Goal: Find specific page/section: Find specific page/section

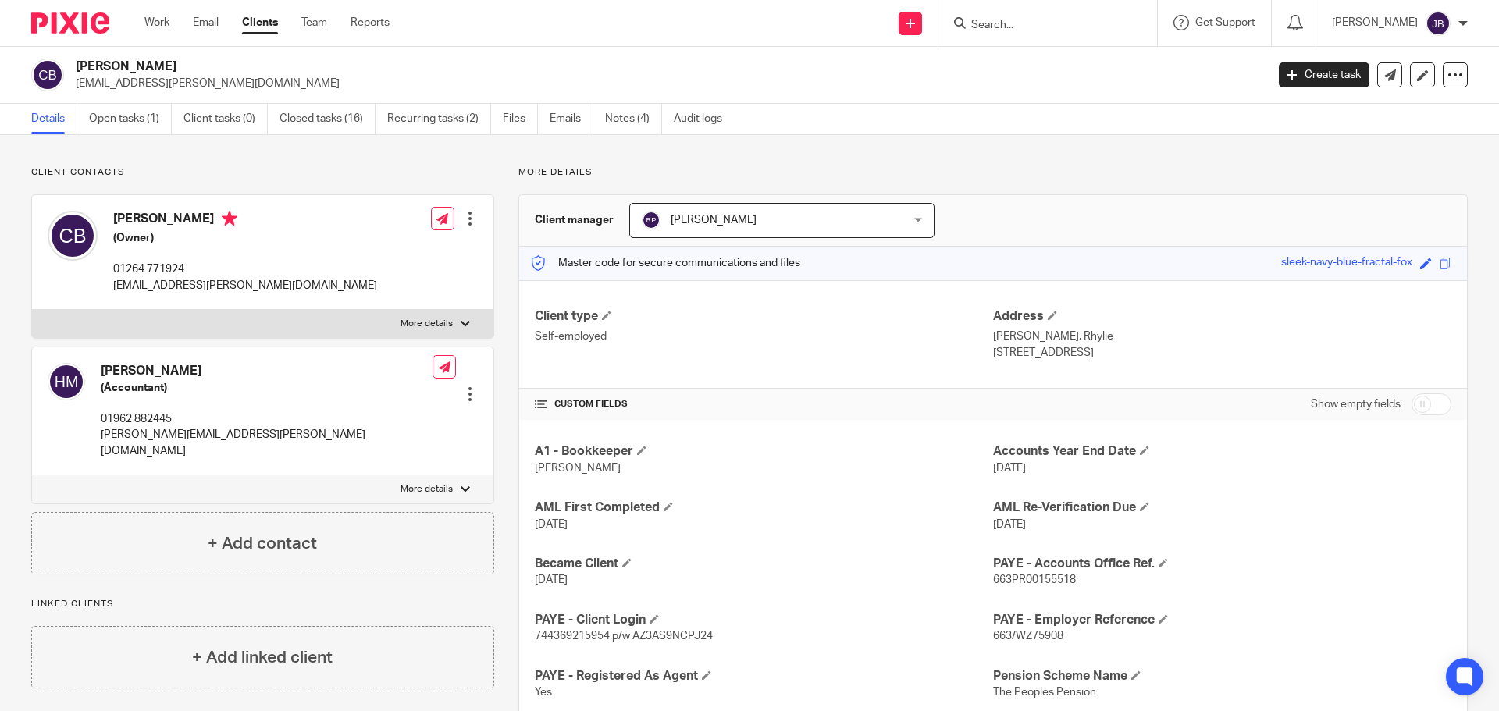
click at [1027, 21] on input "Search" at bounding box center [1040, 26] width 141 height 14
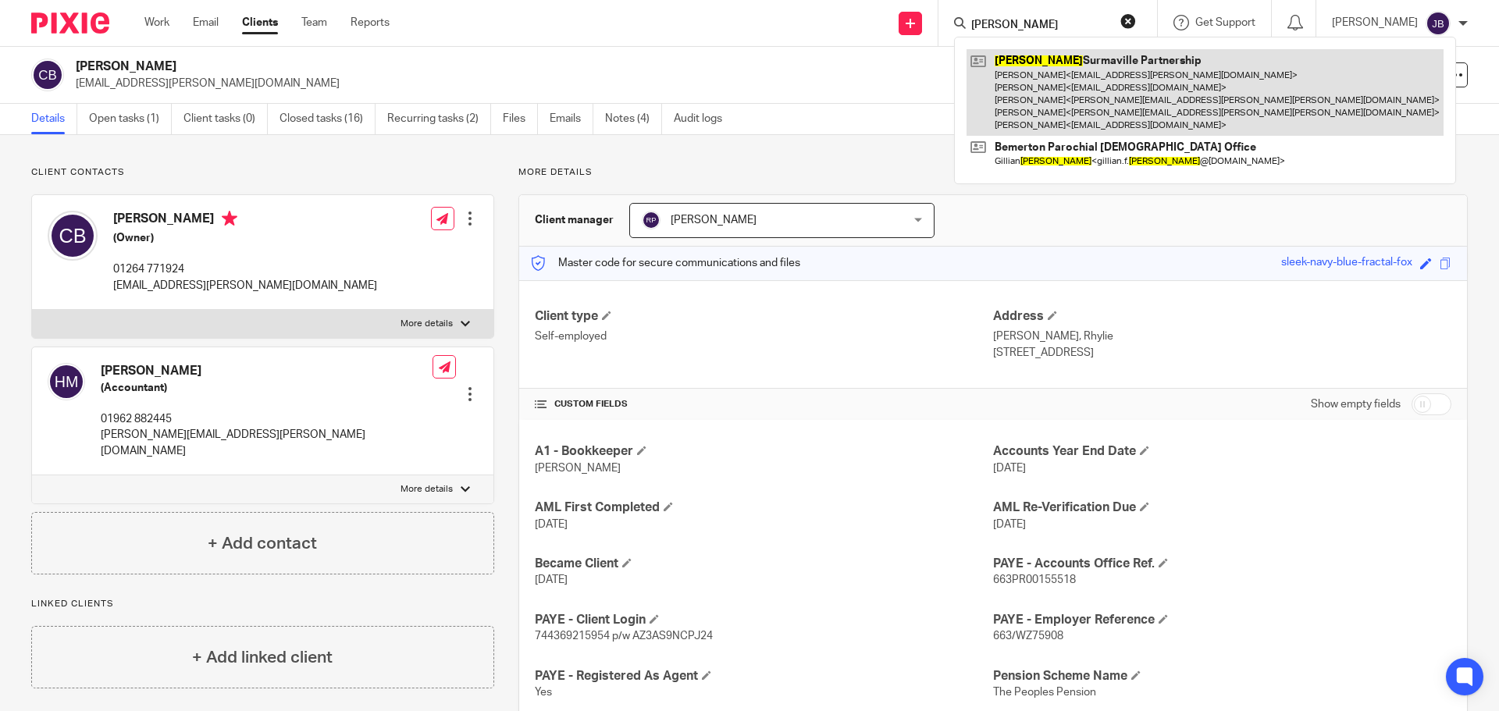
type input "newton"
click at [1124, 85] on link at bounding box center [1205, 92] width 477 height 87
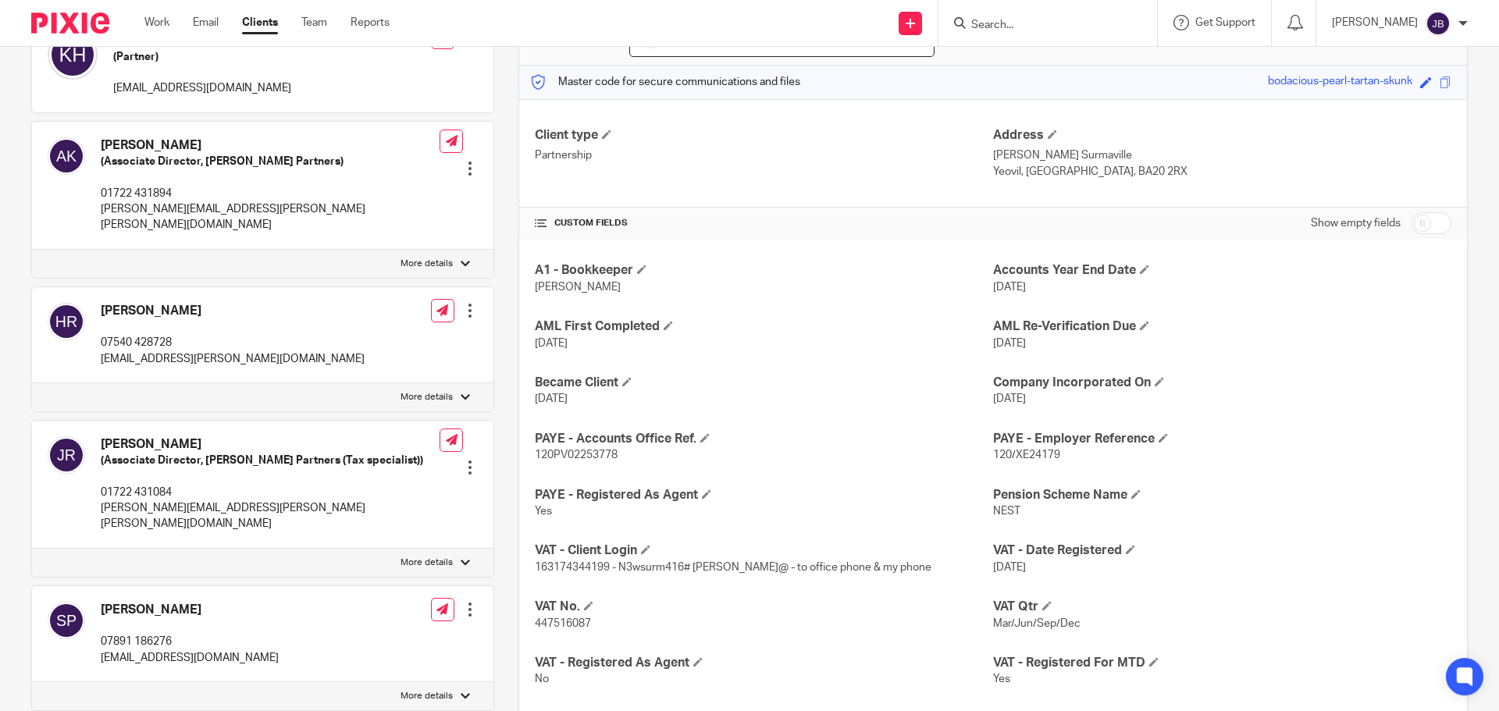
scroll to position [156, 0]
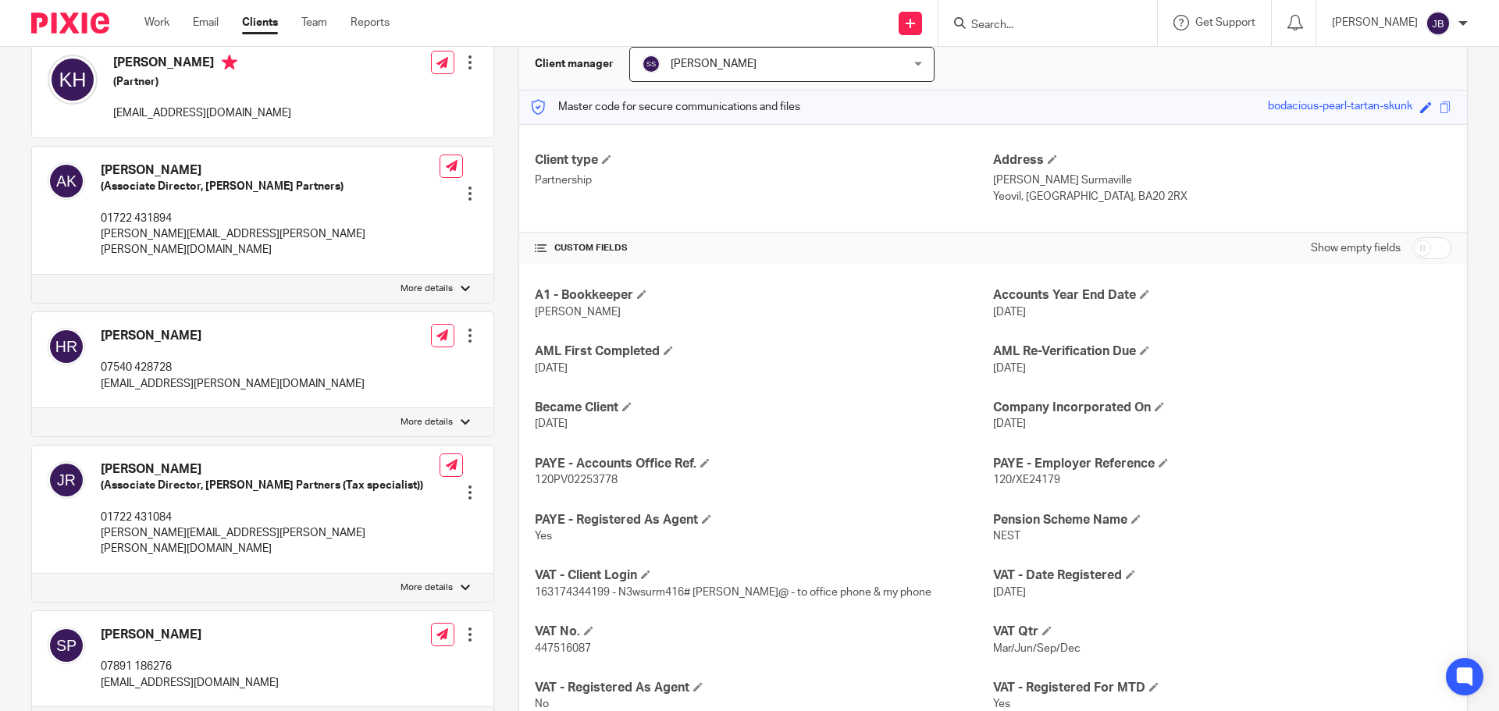
click at [1031, 25] on input "Search" at bounding box center [1040, 26] width 141 height 14
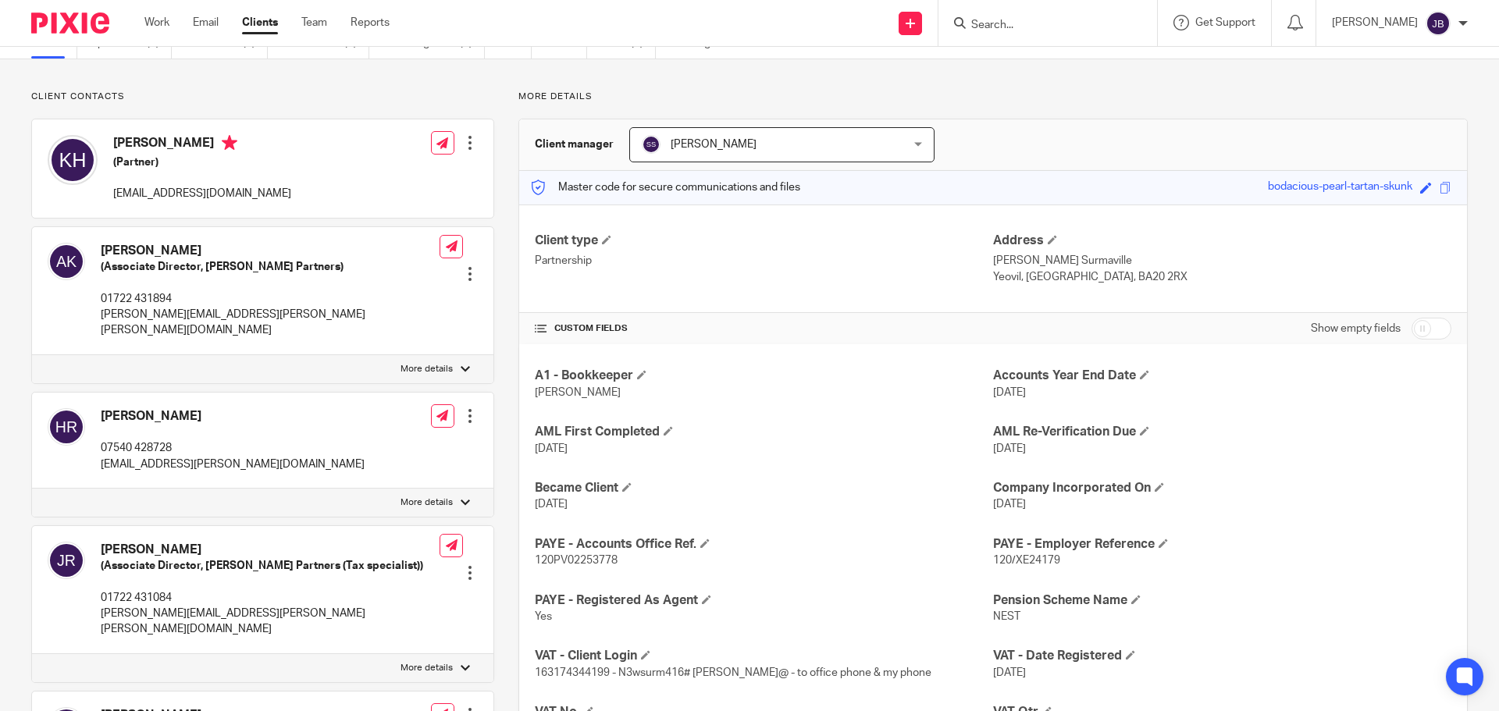
scroll to position [0, 0]
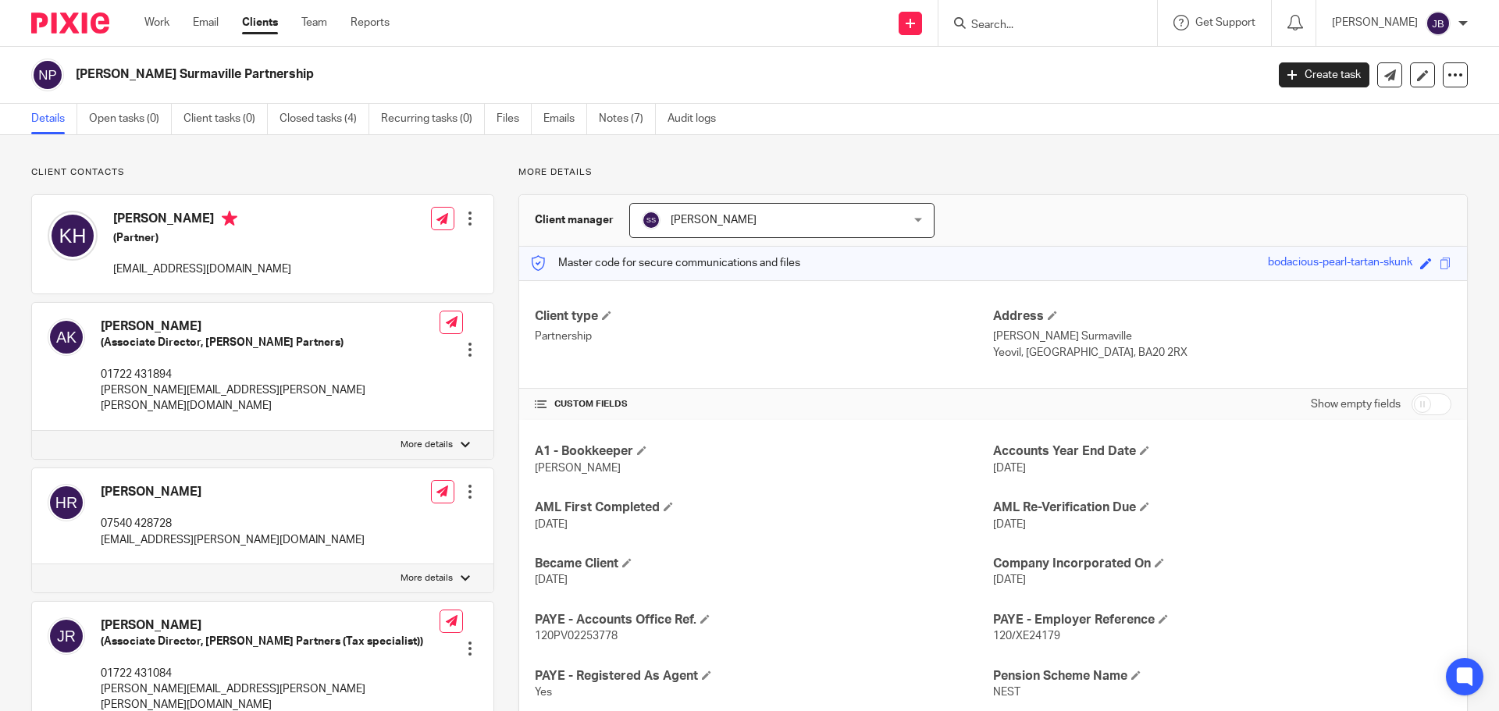
click at [1038, 30] on input "Search" at bounding box center [1040, 26] width 141 height 14
type input "greenlink"
click button "submit" at bounding box center [0, 0] width 0 height 0
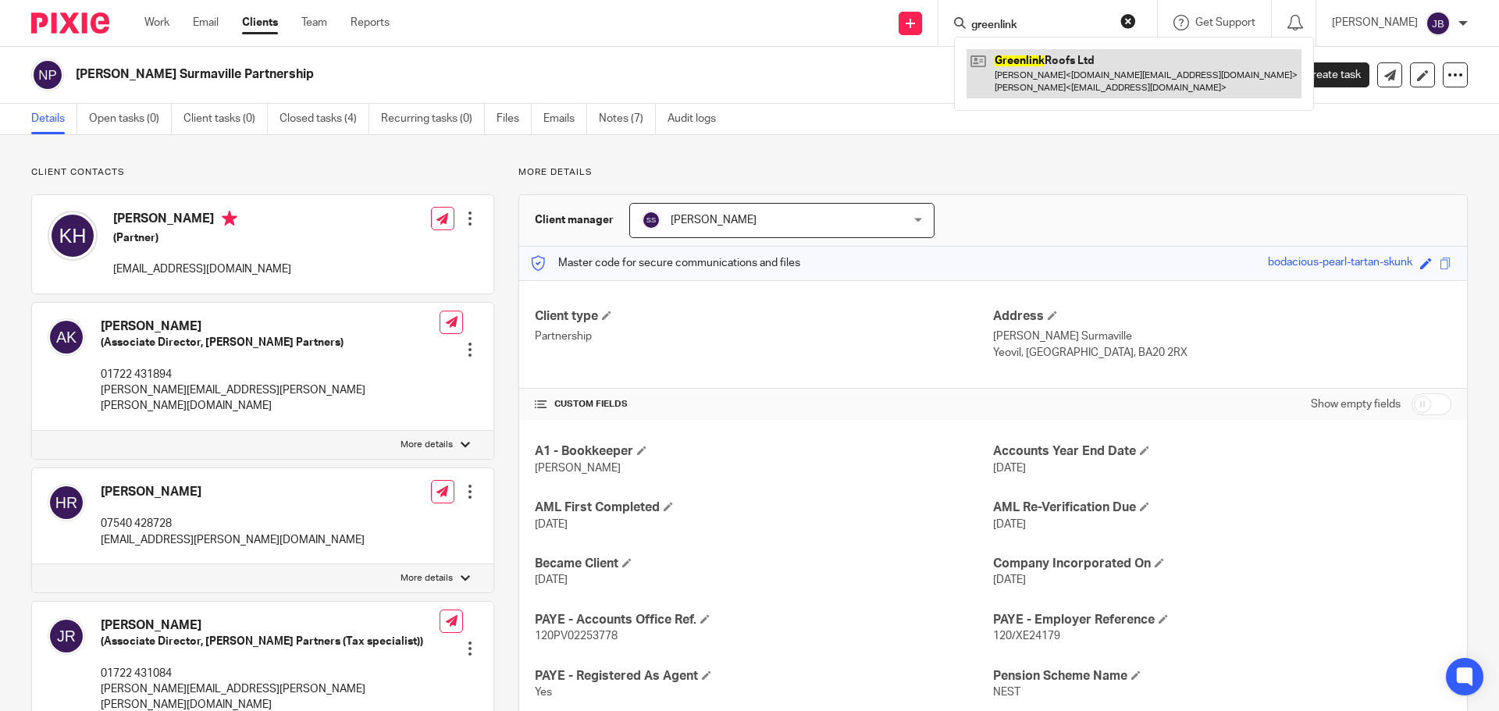
click at [1069, 77] on link at bounding box center [1134, 73] width 335 height 48
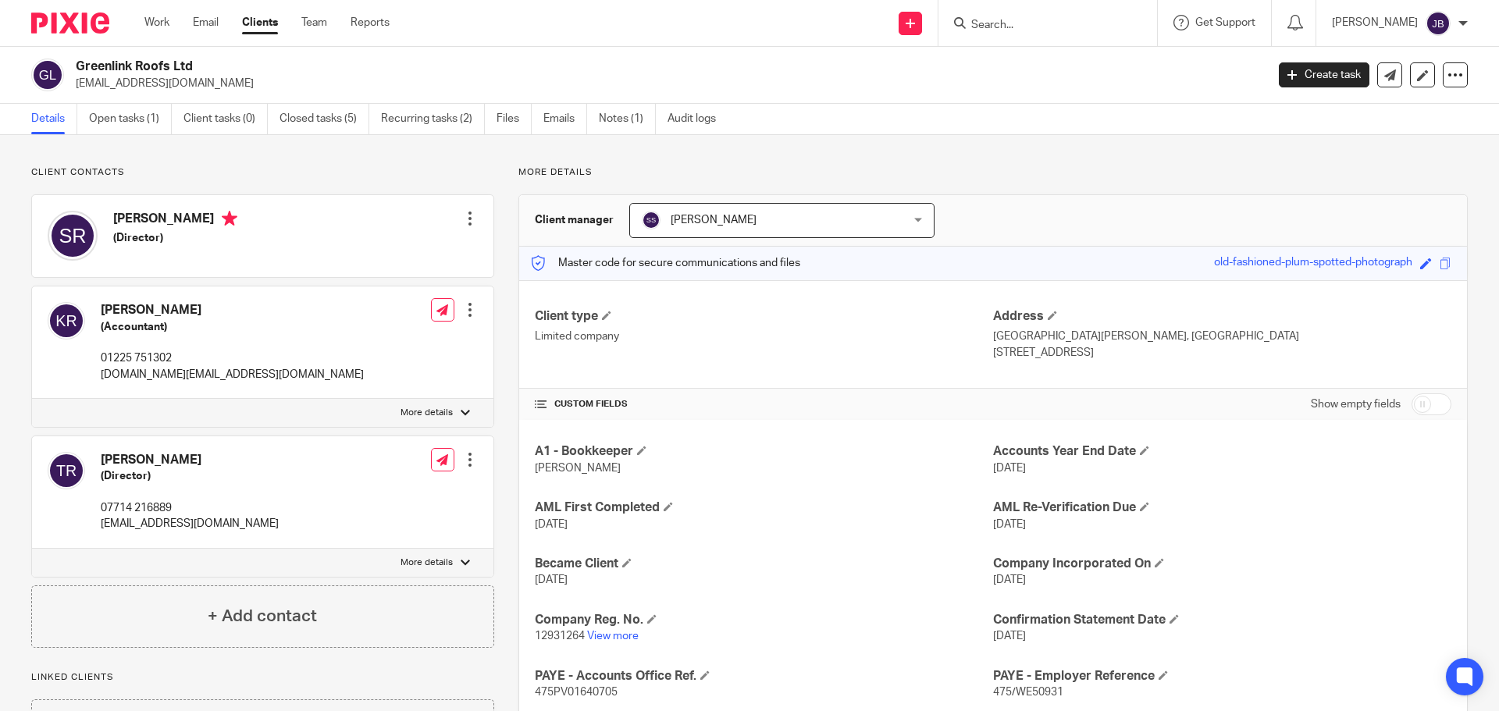
click at [1031, 19] on input "Search" at bounding box center [1040, 26] width 141 height 14
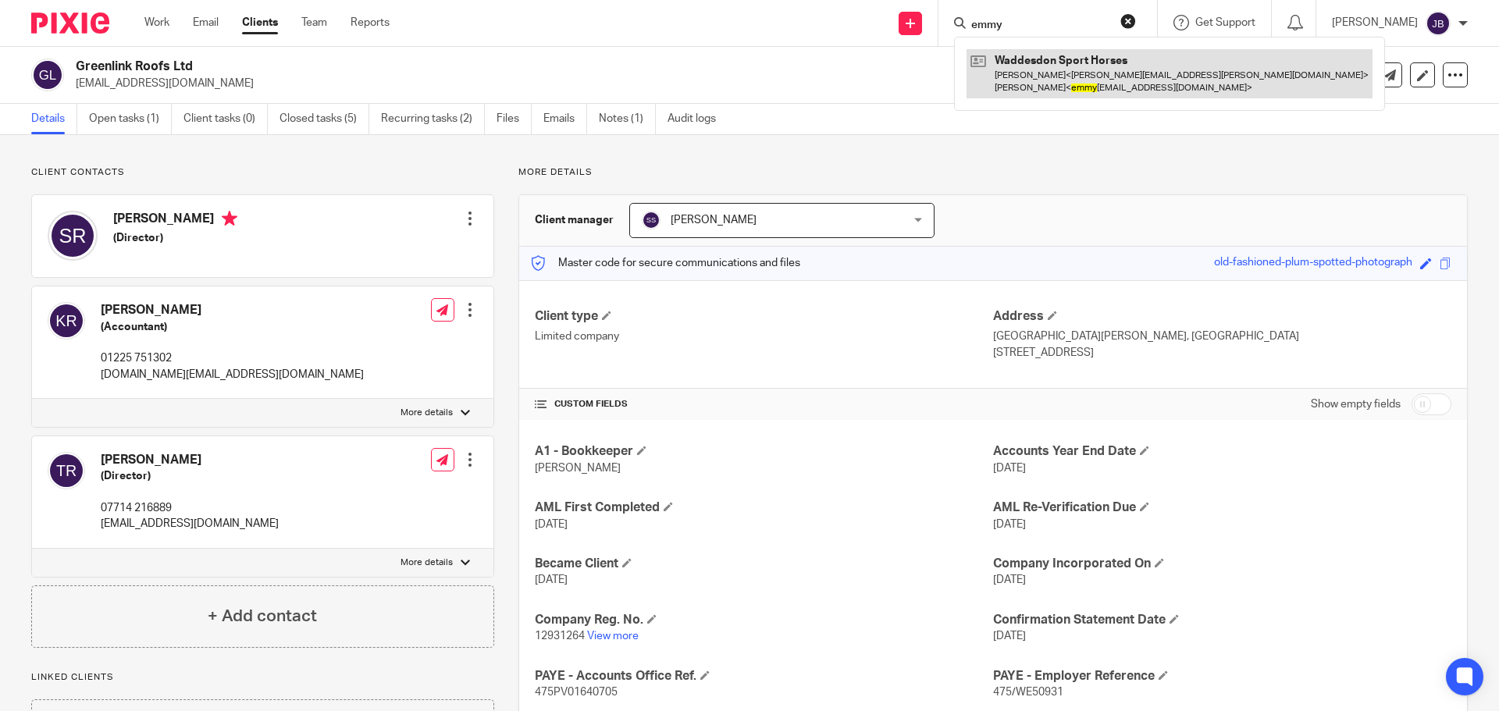
type input "emmy"
click at [1109, 80] on link at bounding box center [1170, 73] width 406 height 48
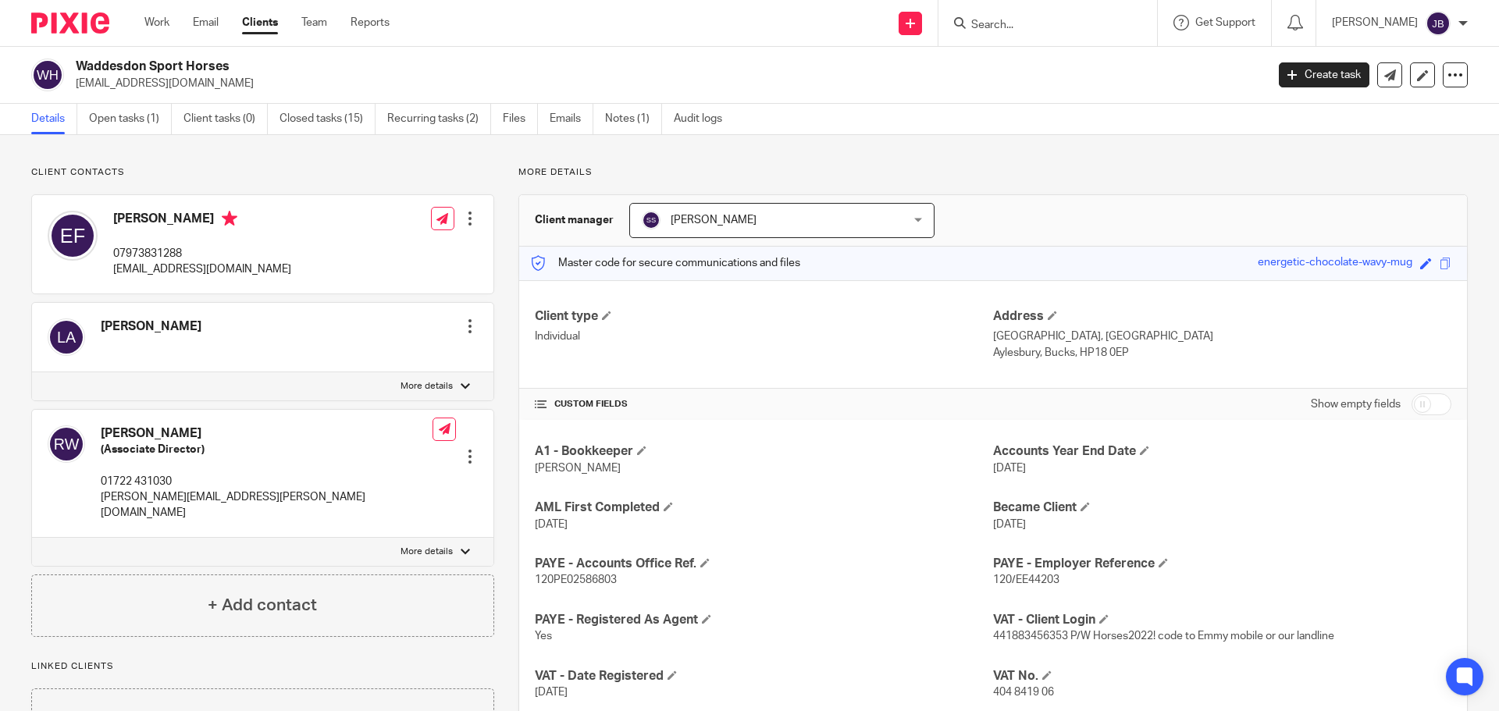
click at [1078, 27] on input "Search" at bounding box center [1040, 26] width 141 height 14
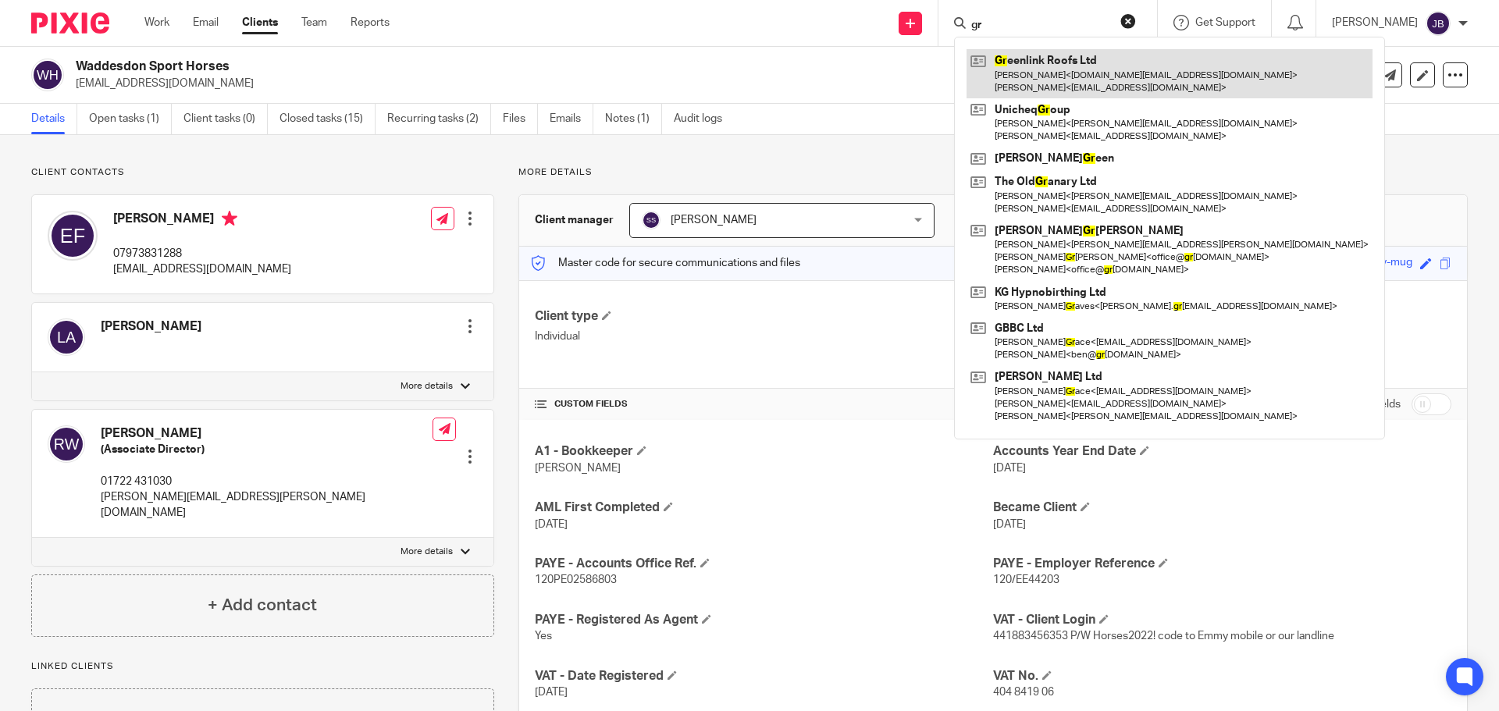
type input "gr"
click at [1099, 73] on link at bounding box center [1170, 73] width 406 height 48
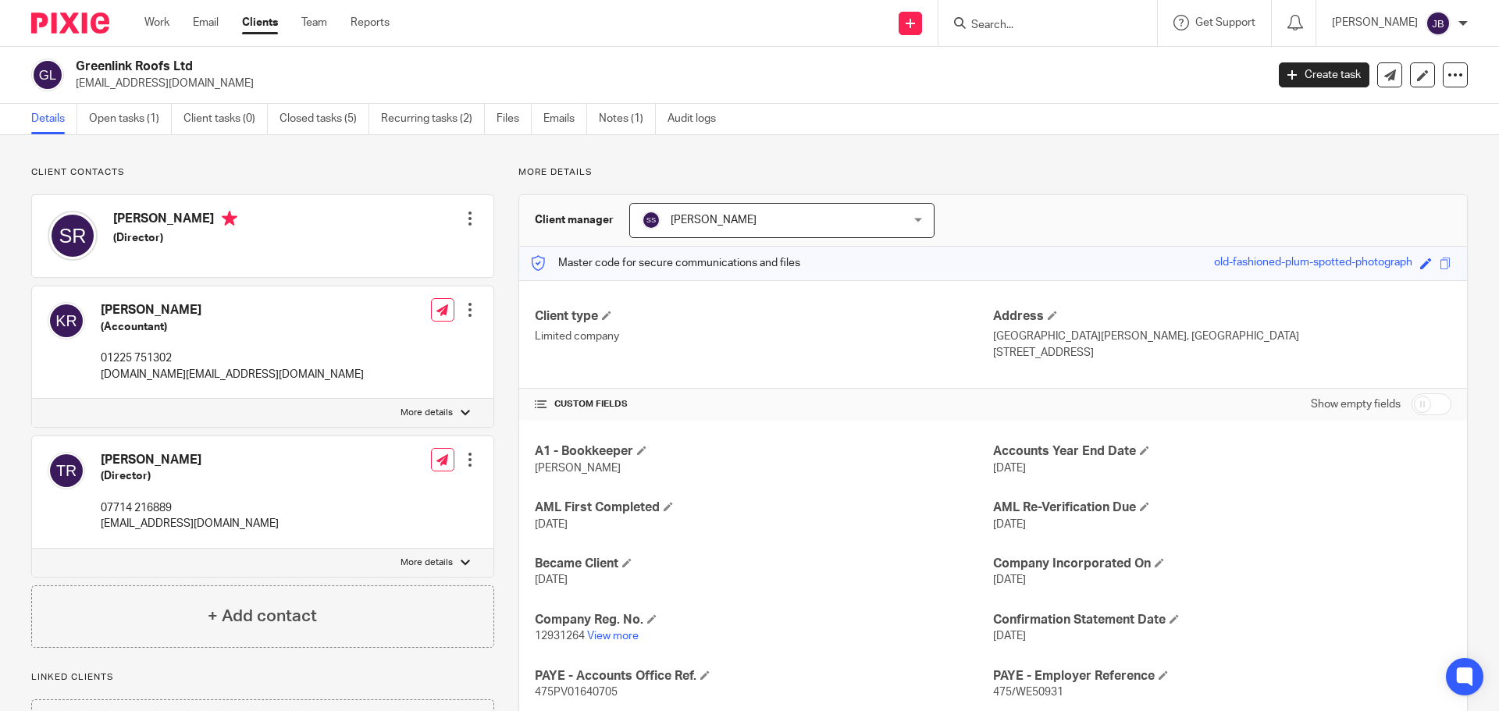
click at [1060, 35] on div at bounding box center [1047, 23] width 219 height 46
click at [1052, 26] on input "Search" at bounding box center [1040, 26] width 141 height 14
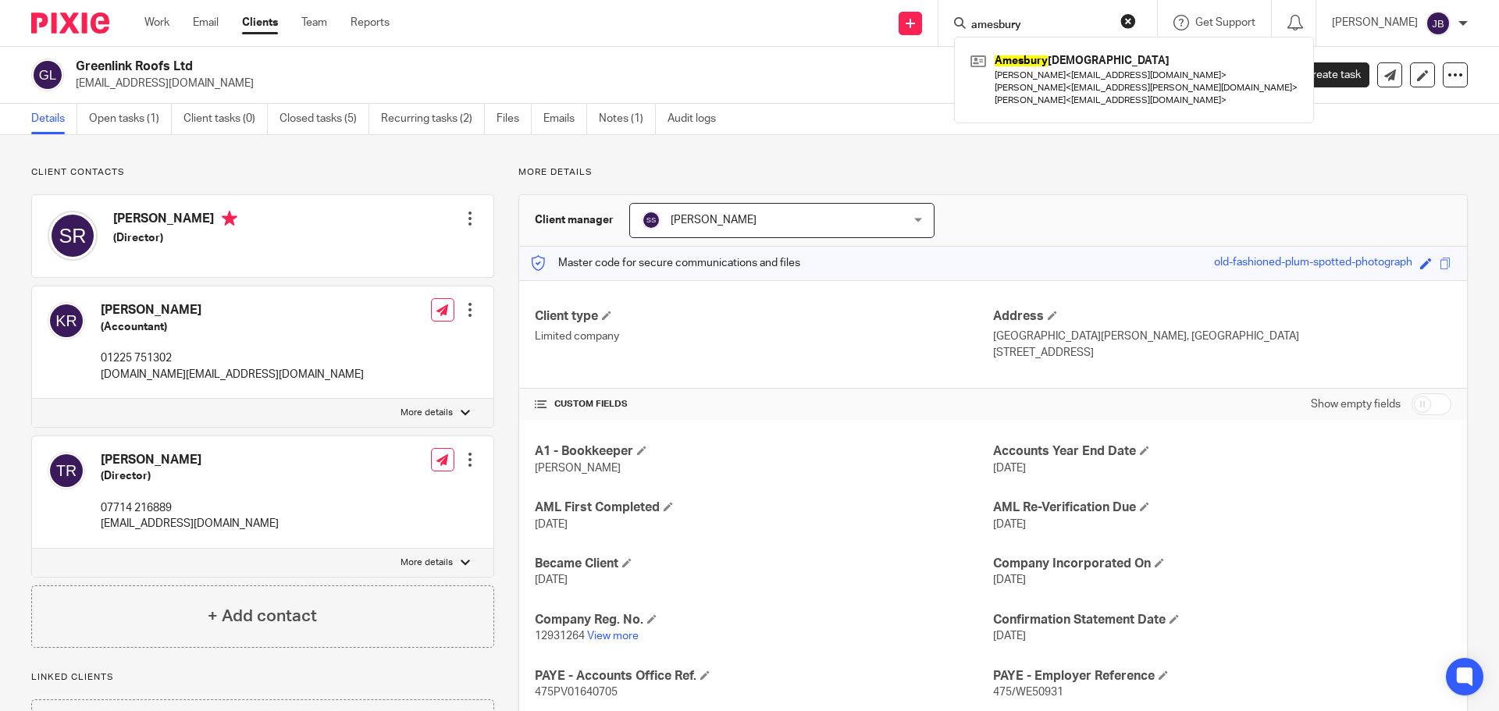
type input "amesbury"
click button "submit" at bounding box center [0, 0] width 0 height 0
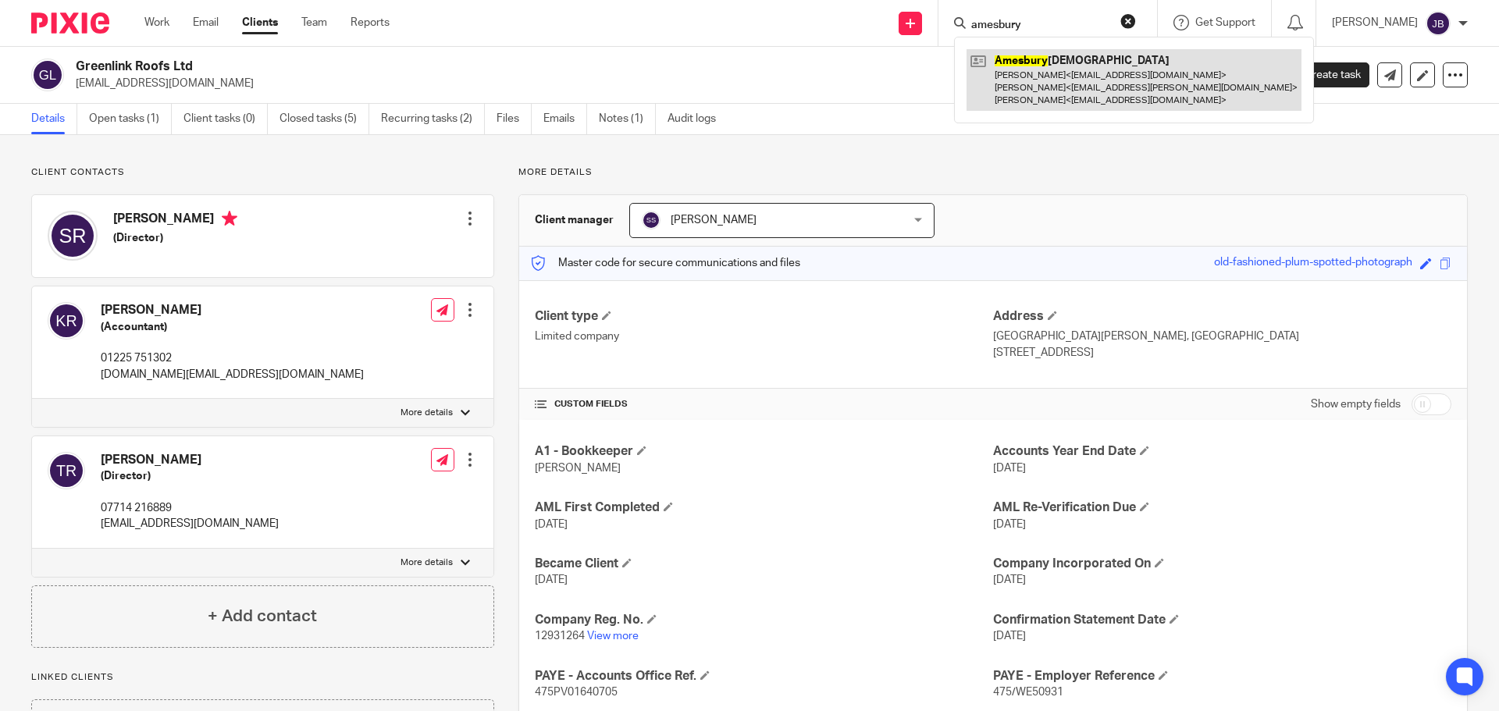
click at [1077, 100] on link at bounding box center [1134, 80] width 335 height 62
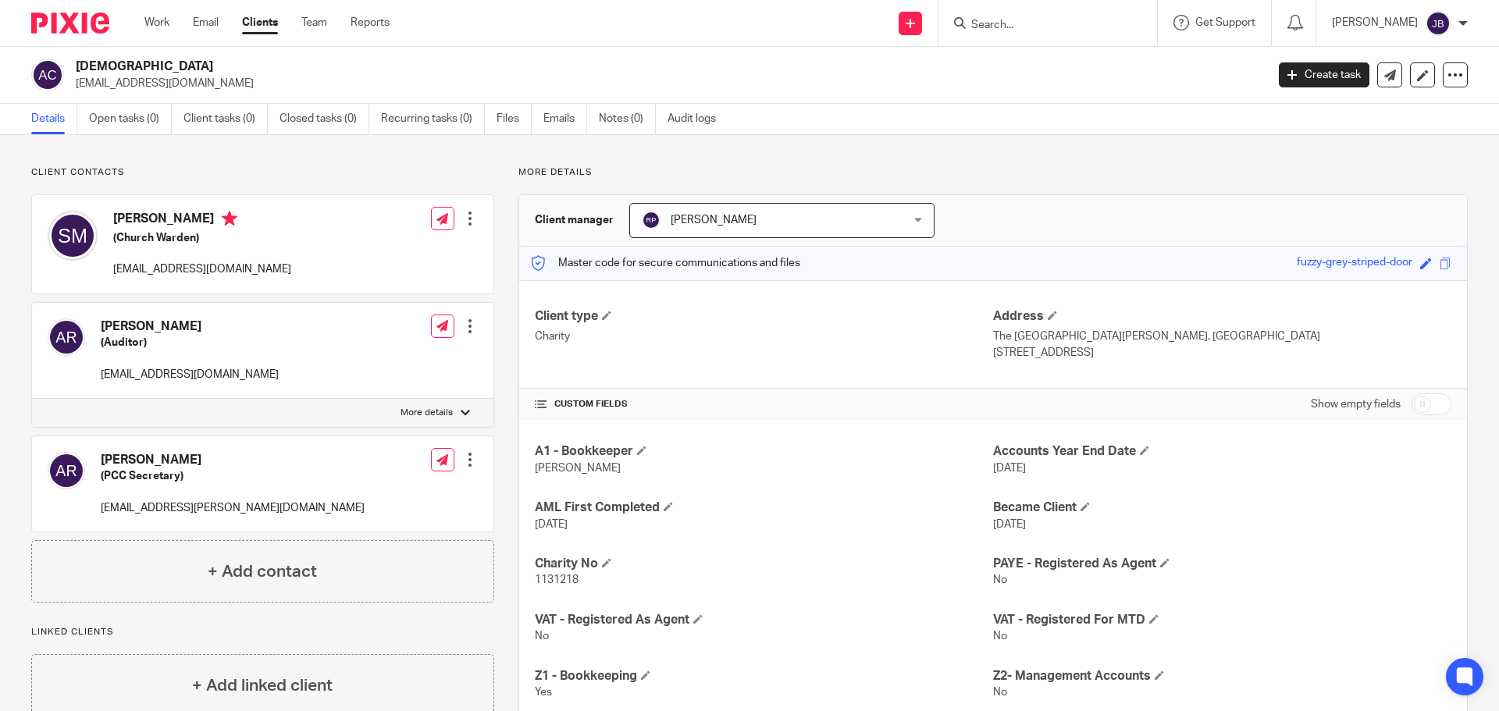
click at [1079, 29] on input "Search" at bounding box center [1040, 26] width 141 height 14
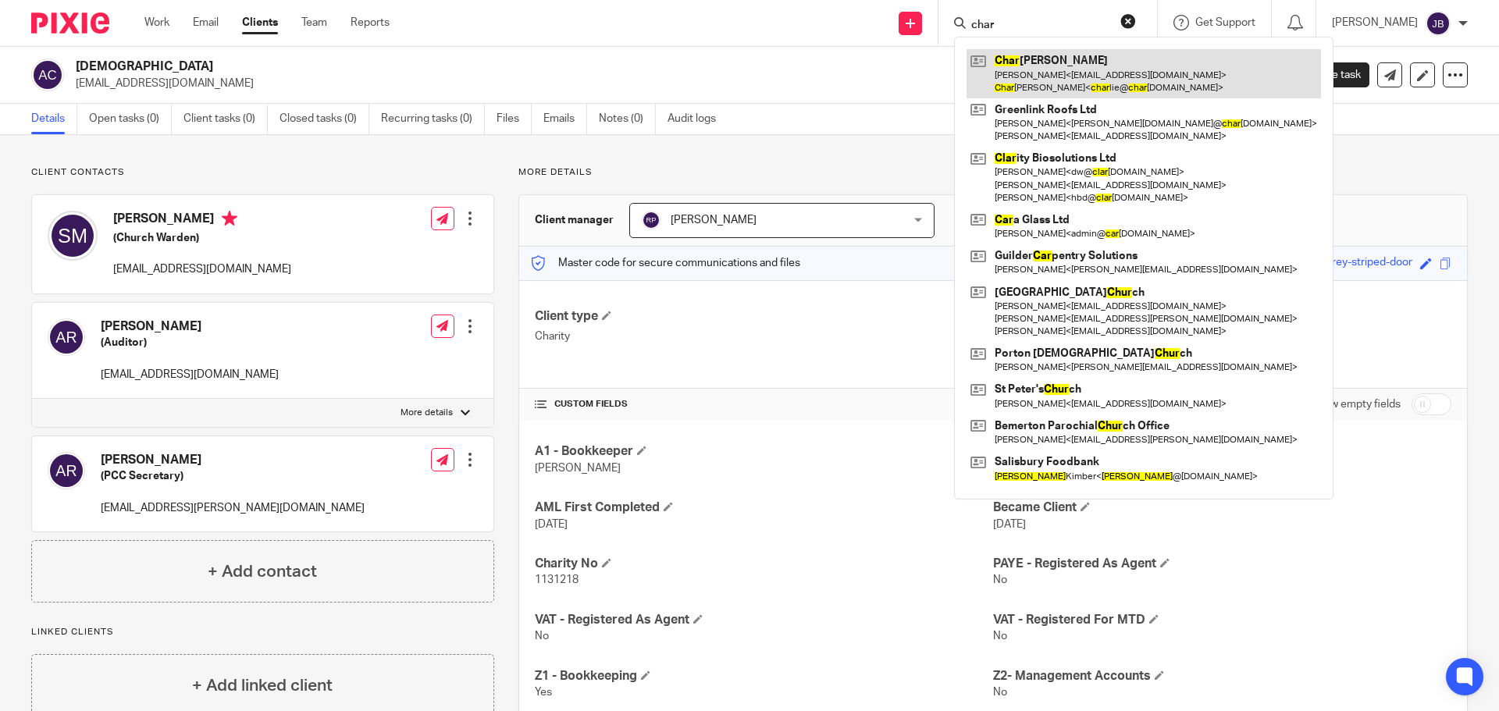
type input "char"
click at [1063, 77] on link at bounding box center [1144, 73] width 354 height 48
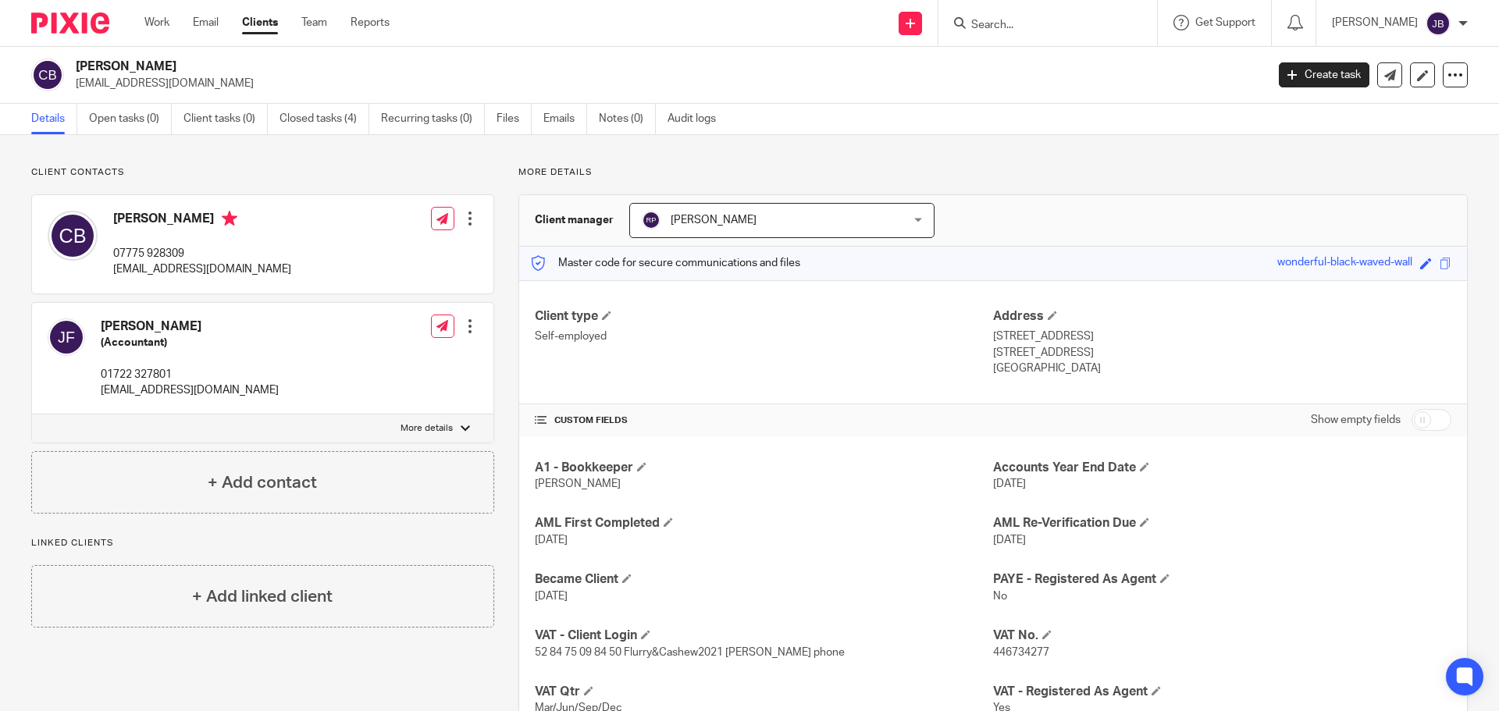
click at [1062, 21] on input "Search" at bounding box center [1040, 26] width 141 height 14
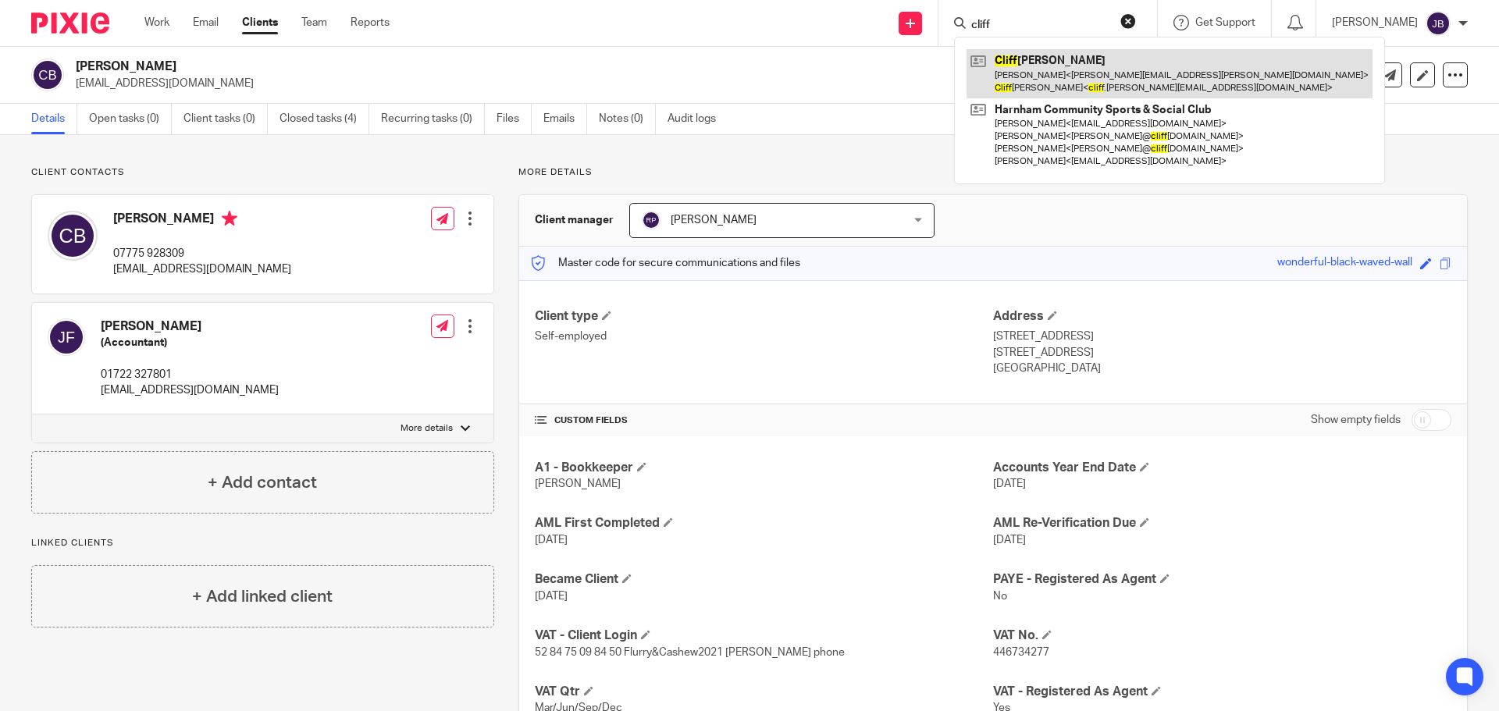
type input "cliff"
click at [1120, 84] on link at bounding box center [1170, 73] width 406 height 48
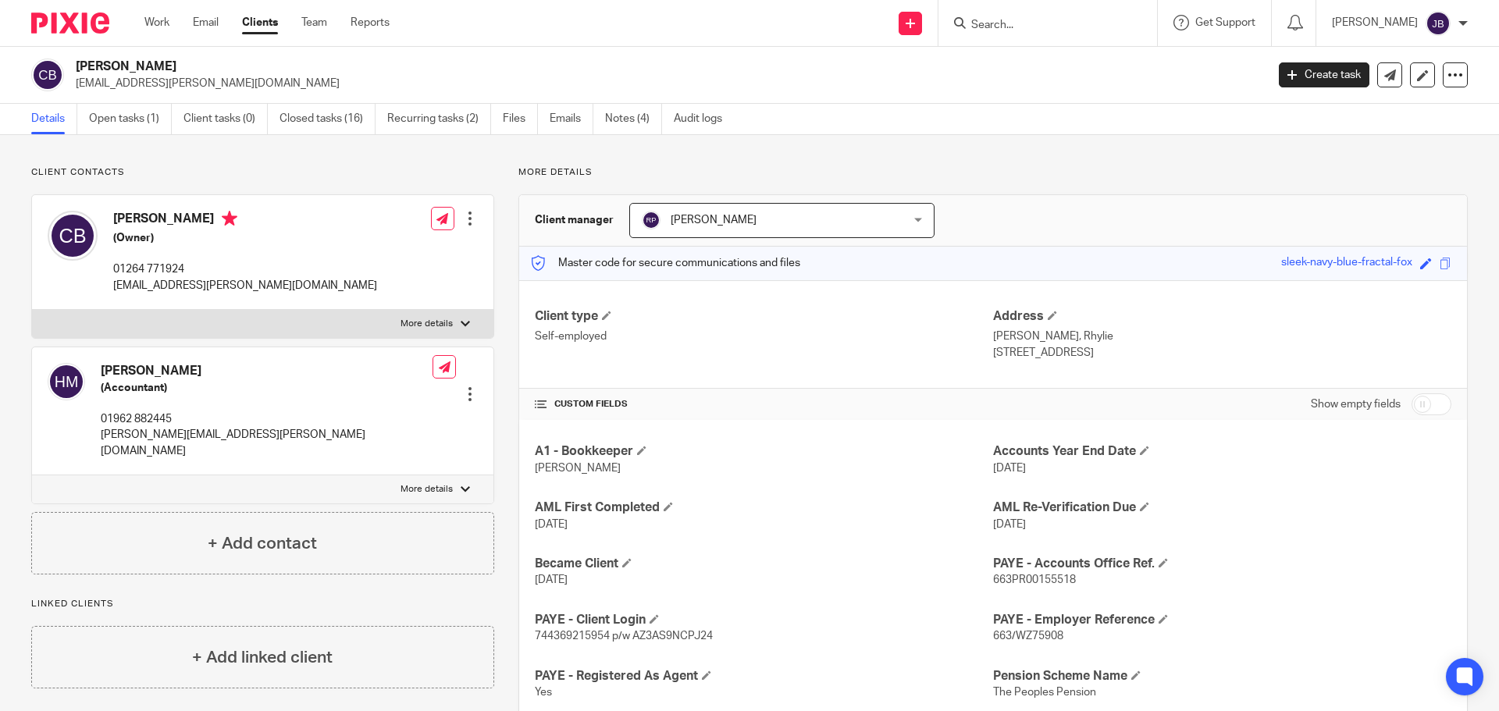
click at [1021, 30] on input "Search" at bounding box center [1040, 26] width 141 height 14
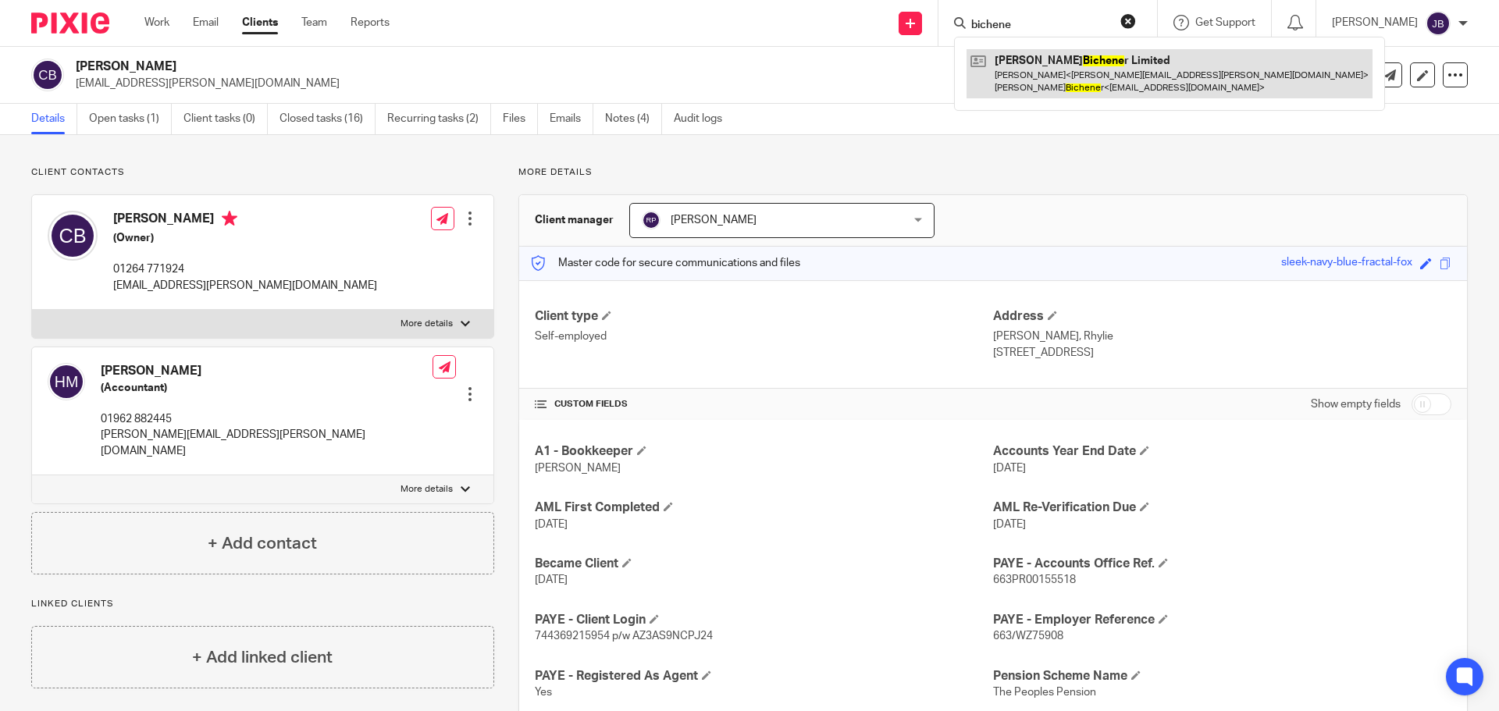
type input "bichene"
click at [1078, 76] on link at bounding box center [1170, 73] width 406 height 48
